Goal: Task Accomplishment & Management: Manage account settings

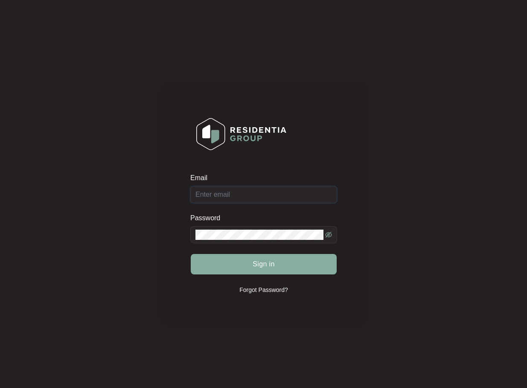
type input "[EMAIL_ADDRESS][DOMAIN_NAME]"
click at [263, 261] on span "Sign in" at bounding box center [264, 264] width 22 height 10
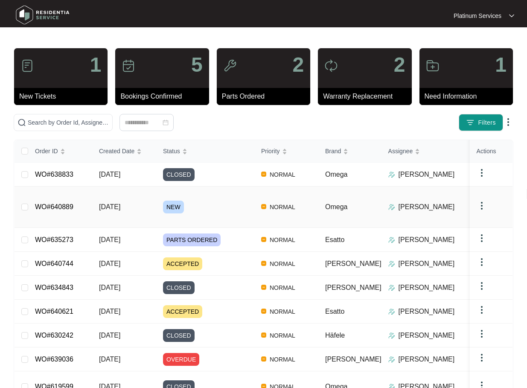
click at [223, 201] on div "NEW" at bounding box center [208, 207] width 91 height 13
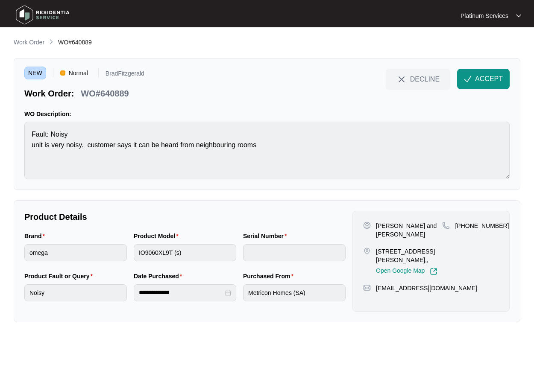
drag, startPoint x: 426, startPoint y: 251, endPoint x: 375, endPoint y: 243, distance: 51.5
click at [375, 247] on div "[STREET_ADDRESS][PERSON_NAME],, Open Google Map" at bounding box center [402, 261] width 79 height 28
drag, startPoint x: 375, startPoint y: 243, endPoint x: 393, endPoint y: 243, distance: 18.4
copy p "[STREET_ADDRESS][PERSON_NAME],,"
drag, startPoint x: 437, startPoint y: 225, endPoint x: 375, endPoint y: 226, distance: 61.9
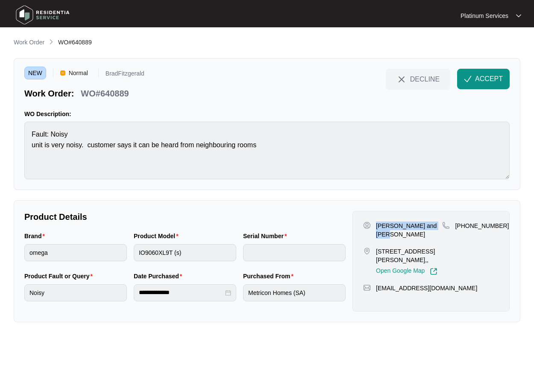
click at [375, 226] on div "[PERSON_NAME] and [PERSON_NAME]" at bounding box center [402, 230] width 79 height 17
copy p "[PERSON_NAME] and [PERSON_NAME]"
drag, startPoint x: 463, startPoint y: 277, endPoint x: 375, endPoint y: 282, distance: 88.2
click at [375, 284] on div "[EMAIL_ADDRESS][DOMAIN_NAME]" at bounding box center [431, 288] width 136 height 9
copy p "[EMAIL_ADDRESS][DOMAIN_NAME]"
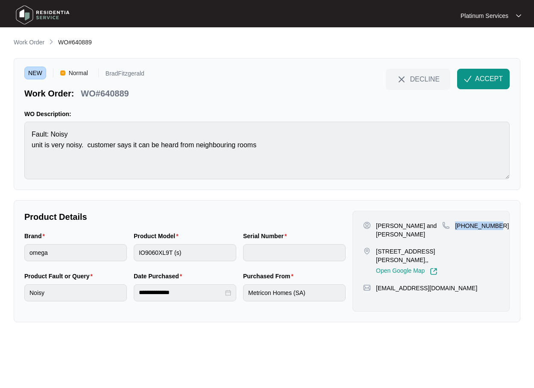
drag, startPoint x: 501, startPoint y: 223, endPoint x: 455, endPoint y: 225, distance: 46.6
click at [455, 225] on div "[PERSON_NAME] and [PERSON_NAME] [STREET_ADDRESS][PERSON_NAME],, Open Google Map…" at bounding box center [430, 261] width 157 height 101
copy p "[PHONE_NUMBER]"
click at [478, 79] on span "ACCEPT" at bounding box center [489, 79] width 28 height 10
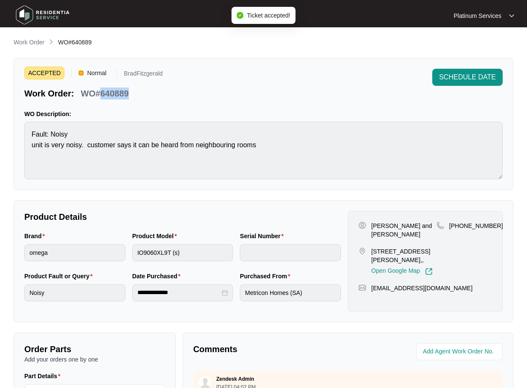
drag, startPoint x: 129, startPoint y: 92, endPoint x: 101, endPoint y: 94, distance: 27.8
click at [101, 94] on div "WO#640889" at bounding box center [104, 92] width 55 height 15
copy p "640889"
click at [176, 255] on div "Brand omega Product Model IO9060XL9T (s) Serial Number" at bounding box center [183, 251] width 324 height 40
click at [122, 258] on div "Brand omega Product Model IO9060XL9T (s) Serial Number" at bounding box center [183, 251] width 324 height 40
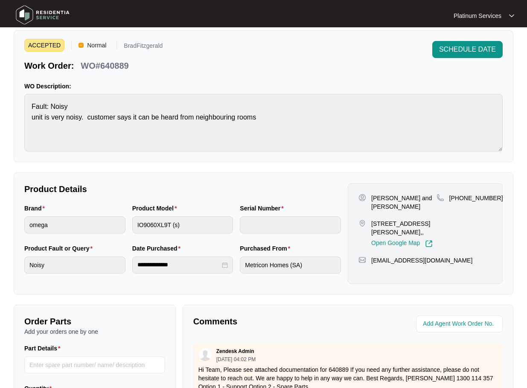
scroll to position [43, 0]
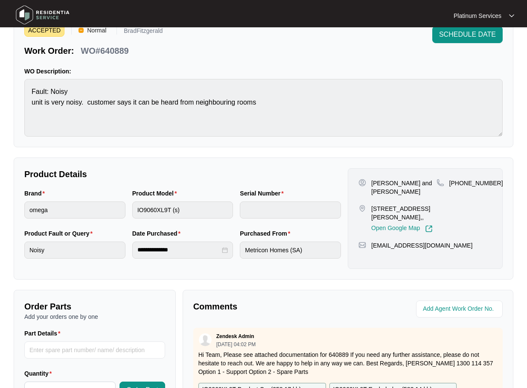
click at [24, 254] on div "Product Fault or Query Noisy" at bounding box center [75, 249] width 108 height 40
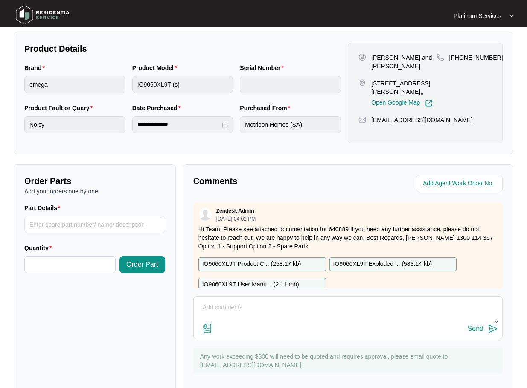
scroll to position [171, 0]
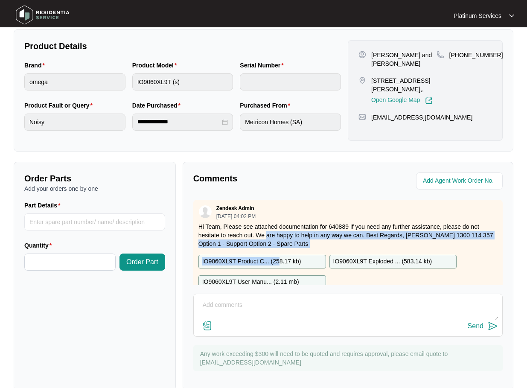
drag, startPoint x: 281, startPoint y: 261, endPoint x: 273, endPoint y: 237, distance: 24.7
click at [273, 237] on div "Zendesk Admin [DATE] 04:02 PM Hi Team, Please see attached documentation for 64…" at bounding box center [348, 250] width 310 height 101
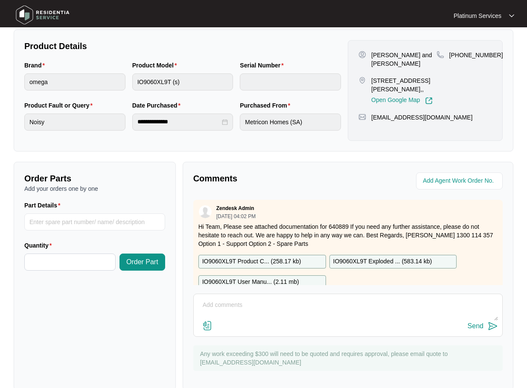
drag, startPoint x: 273, startPoint y: 237, endPoint x: 294, endPoint y: 262, distance: 32.1
click at [294, 262] on p "IO9060XL9T Product C... ( 258.17 kb )" at bounding box center [251, 261] width 99 height 9
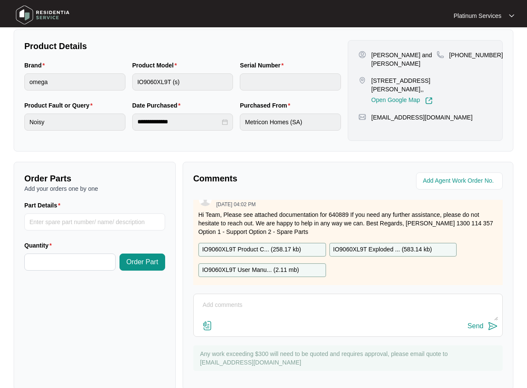
scroll to position [22, 0]
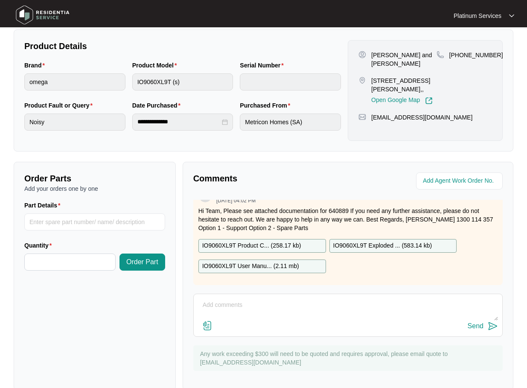
click at [377, 241] on p "IO9060XL9T Exploded ... ( 583.14 kb )" at bounding box center [383, 245] width 99 height 9
click at [269, 262] on p "IO9060XL9T User Manu... ( 2.11 mb )" at bounding box center [250, 266] width 97 height 9
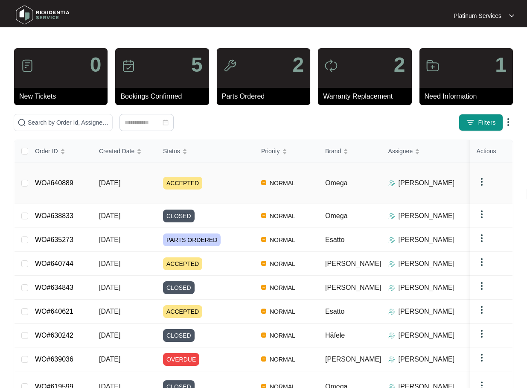
click at [150, 173] on td "[DATE]" at bounding box center [124, 183] width 64 height 41
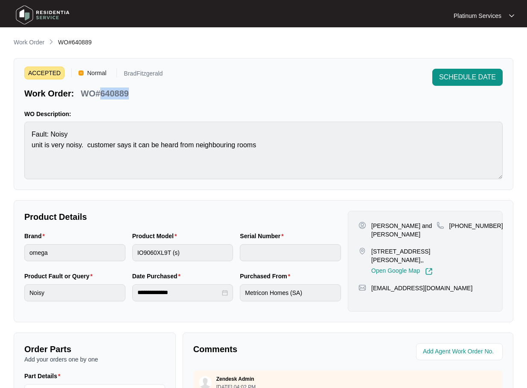
drag, startPoint x: 133, startPoint y: 91, endPoint x: 99, endPoint y: 94, distance: 34.8
click at [99, 94] on div "Work Order: WO#640889" at bounding box center [93, 92] width 138 height 15
drag, startPoint x: 99, startPoint y: 94, endPoint x: 112, endPoint y: 92, distance: 13.8
copy p "640889"
drag, startPoint x: 419, startPoint y: 250, endPoint x: 369, endPoint y: 236, distance: 51.8
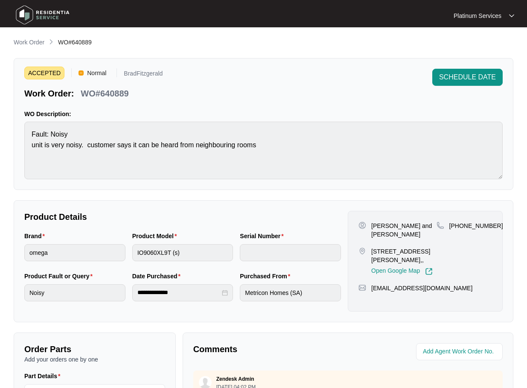
click at [369, 236] on div "Katie and Luke Thurlby Lot 31, 40 WEBBER DRIVE, NAIRNE,, Open Google Map" at bounding box center [398, 249] width 78 height 54
drag, startPoint x: 369, startPoint y: 236, endPoint x: 436, endPoint y: 236, distance: 67.5
click at [437, 236] on div "[PHONE_NUMBER]" at bounding box center [465, 249] width 56 height 54
